Goal: Task Accomplishment & Management: Manage account settings

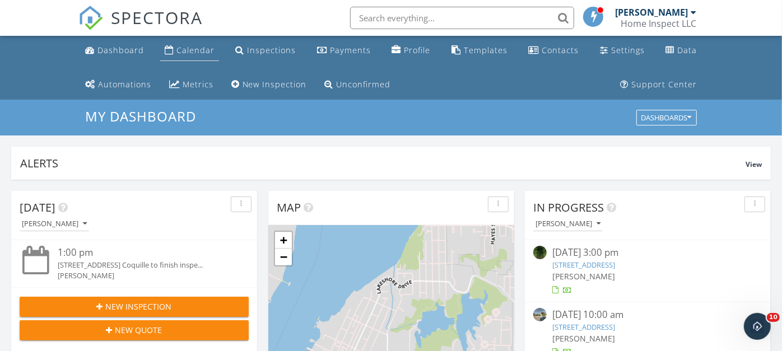
click at [191, 47] on div "Calendar" at bounding box center [196, 50] width 38 height 11
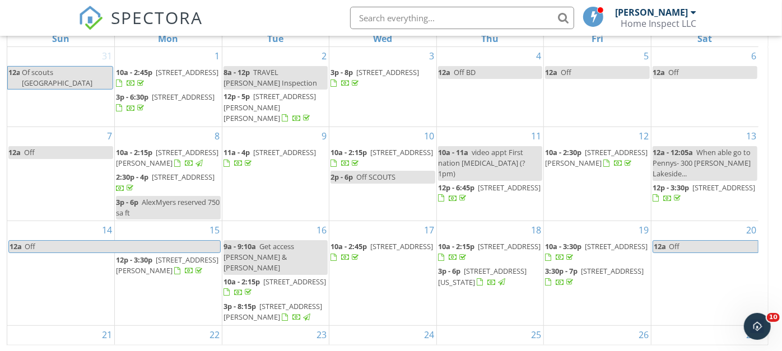
scroll to position [123, 0]
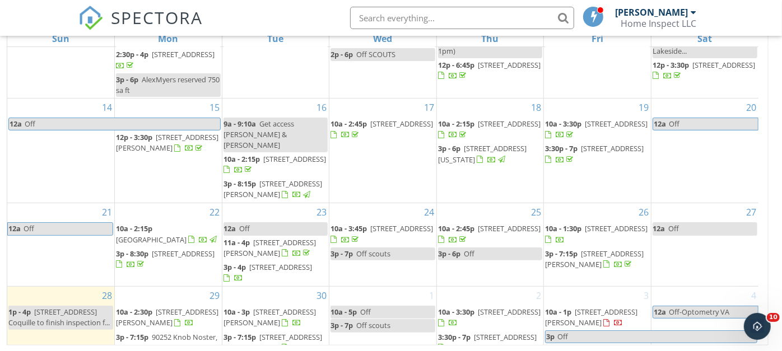
click at [166, 332] on span "3p - 7:15p 90252 Knob Noster, ln, coos bay 97420" at bounding box center [168, 348] width 105 height 33
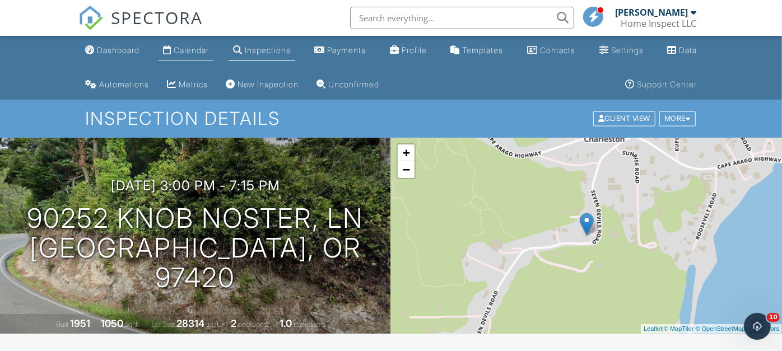
click at [184, 48] on div "Calendar" at bounding box center [191, 50] width 35 height 10
